Goal: Task Accomplishment & Management: Manage account settings

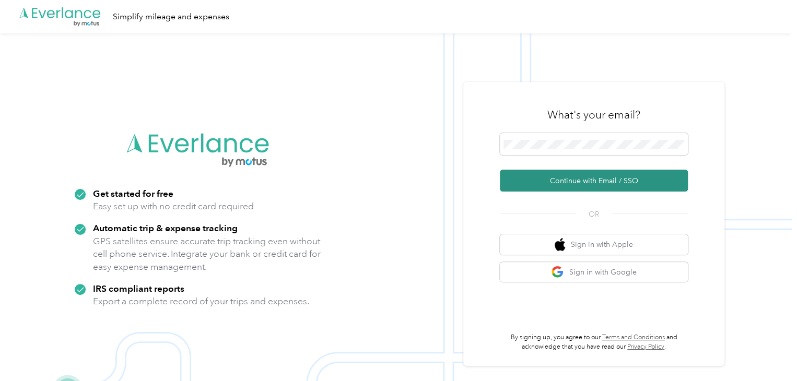
click at [552, 183] on button "Continue with Email / SSO" at bounding box center [594, 181] width 188 height 22
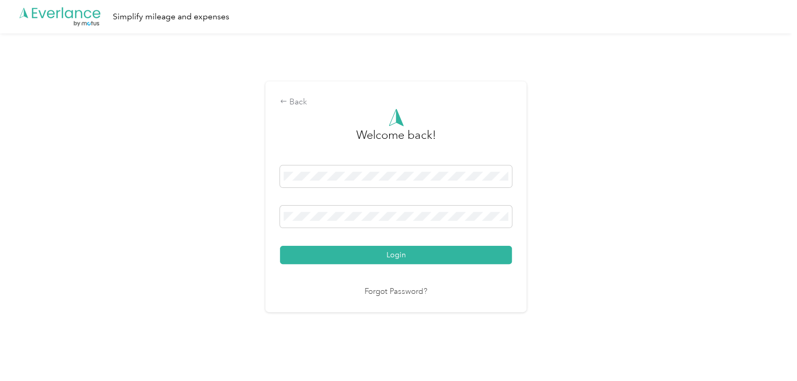
click at [559, 271] on div "Back Welcome back! Login Forgot Password?" at bounding box center [396, 200] width 792 height 335
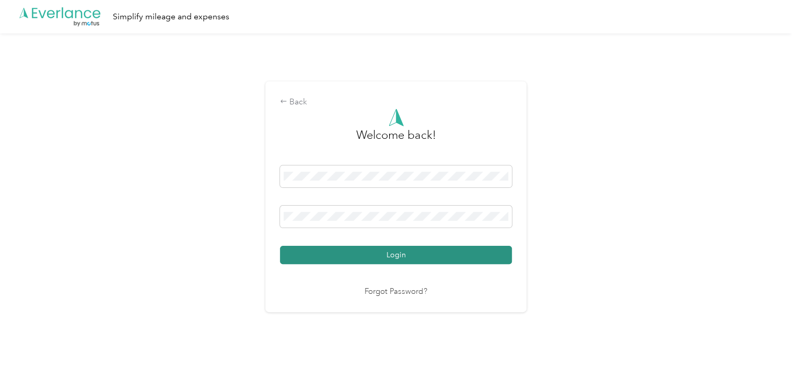
click at [397, 255] on button "Login" at bounding box center [396, 255] width 232 height 18
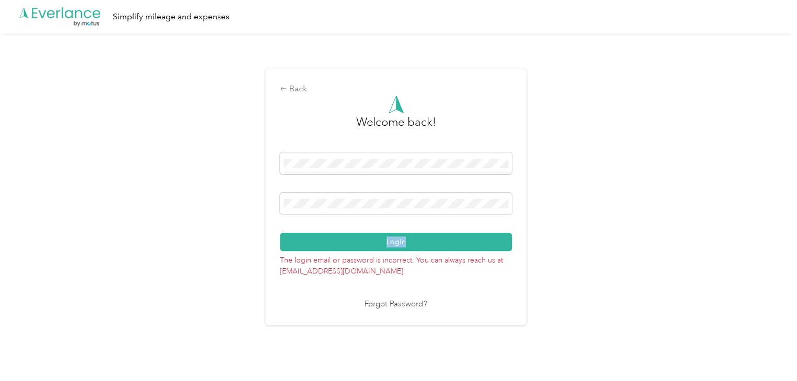
drag, startPoint x: 625, startPoint y: 226, endPoint x: 630, endPoint y: 223, distance: 6.0
click at [630, 223] on div "Back Welcome back! Login The login email or password is incorrect. You can alwa…" at bounding box center [396, 200] width 792 height 335
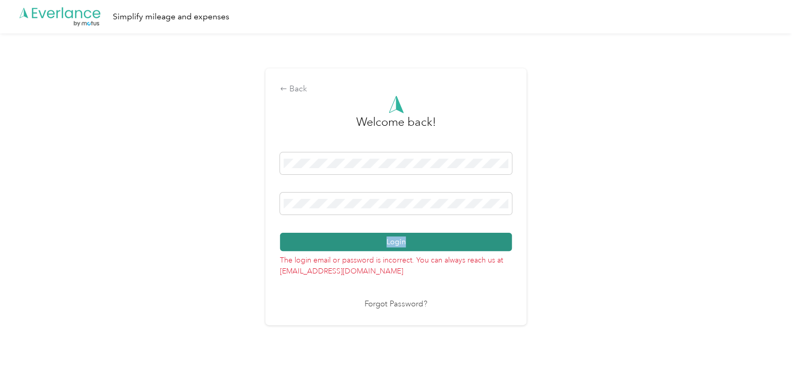
click at [434, 244] on button "Login" at bounding box center [396, 242] width 232 height 18
